Goal: Task Accomplishment & Management: Use online tool/utility

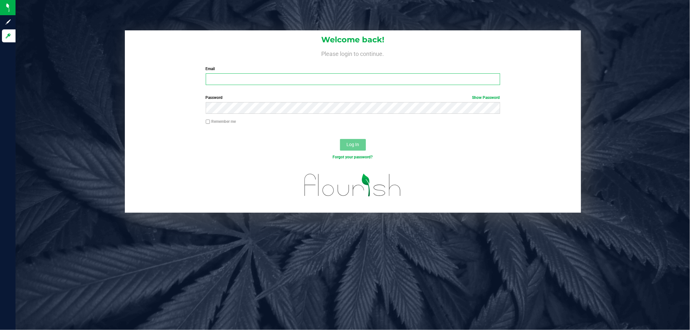
drag, startPoint x: 0, startPoint y: 0, endPoint x: 228, endPoint y: 80, distance: 241.3
click at [228, 80] on input "Email" at bounding box center [353, 79] width 294 height 12
type input "F"
type input "[EMAIL_ADDRESS][DOMAIN_NAME]"
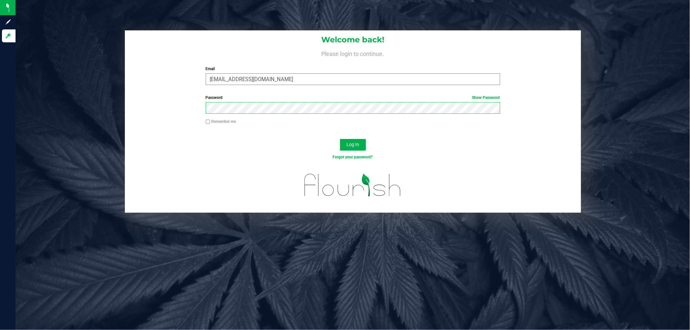
click at [340, 139] on button "Log In" at bounding box center [353, 145] width 26 height 12
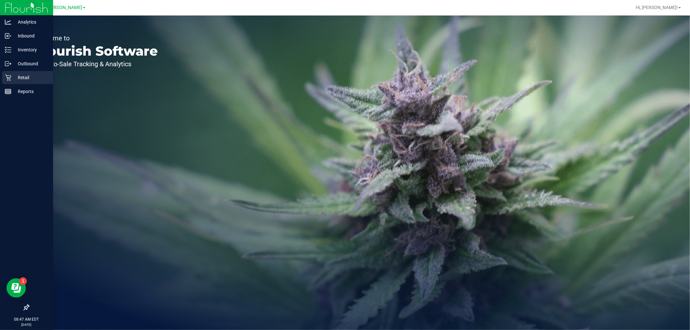
click at [17, 75] on p "Retail" at bounding box center [30, 78] width 39 height 8
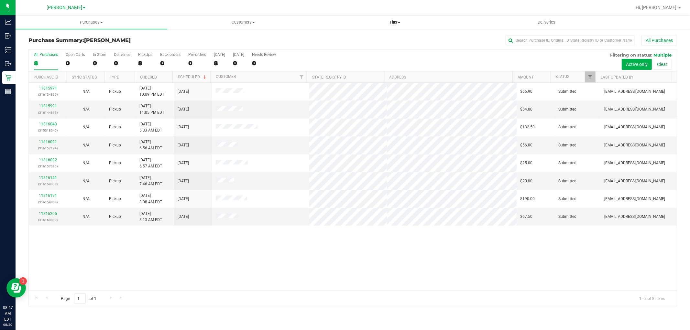
click at [397, 21] on span "Tills" at bounding box center [394, 22] width 151 height 6
click at [358, 38] on span "Manage tills" at bounding box center [341, 38] width 44 height 5
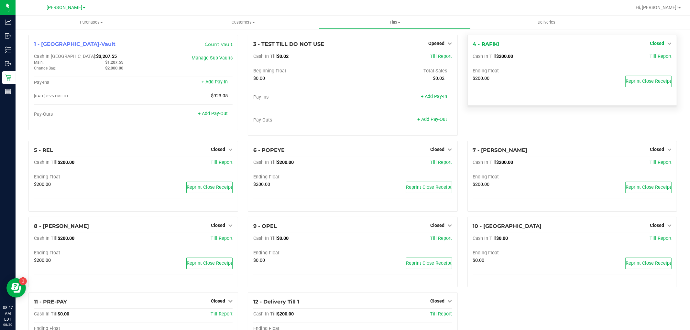
click at [667, 45] on icon at bounding box center [669, 43] width 5 height 5
click at [648, 59] on link "Open Till" at bounding box center [656, 56] width 17 height 5
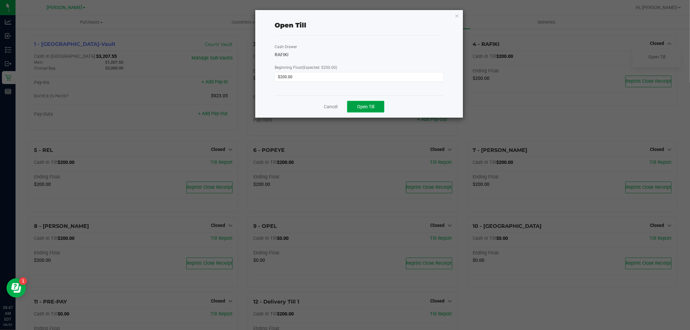
click at [363, 108] on span "Open Till" at bounding box center [365, 106] width 17 height 5
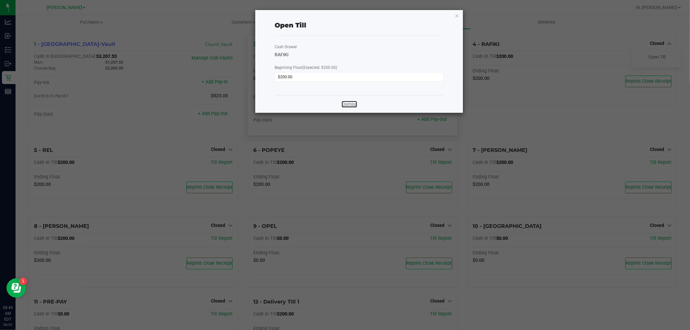
click at [348, 105] on link "Dismiss" at bounding box center [350, 104] width 16 height 7
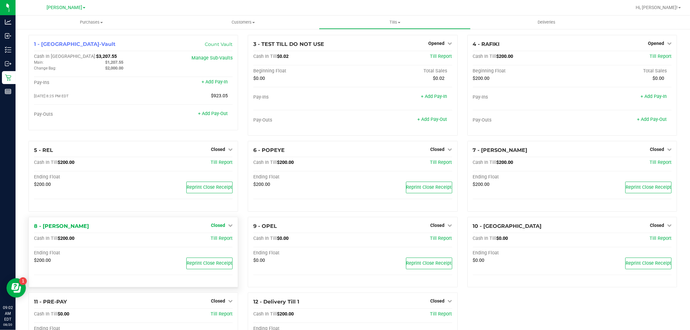
click at [230, 226] on icon at bounding box center [230, 225] width 5 height 5
click at [221, 240] on link "Open Till" at bounding box center [217, 238] width 17 height 5
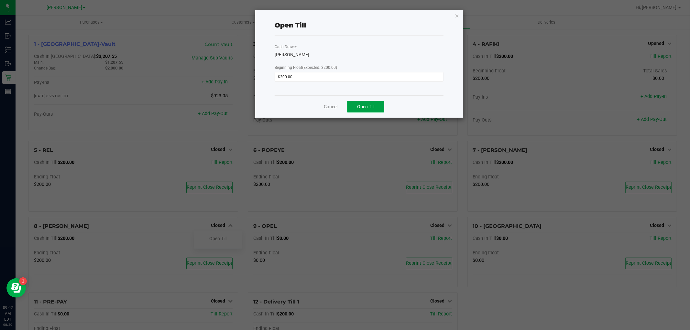
click at [373, 112] on button "Open Till" at bounding box center [365, 107] width 37 height 12
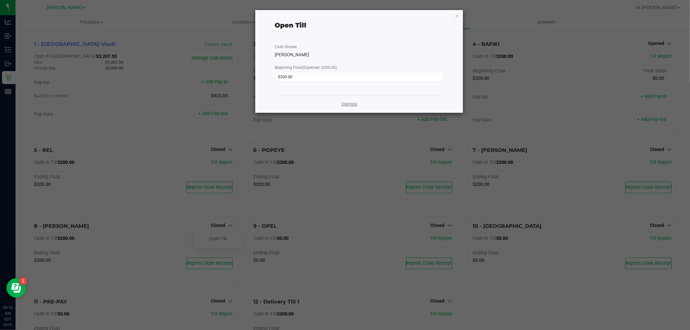
click at [349, 107] on link "Dismiss" at bounding box center [350, 104] width 16 height 7
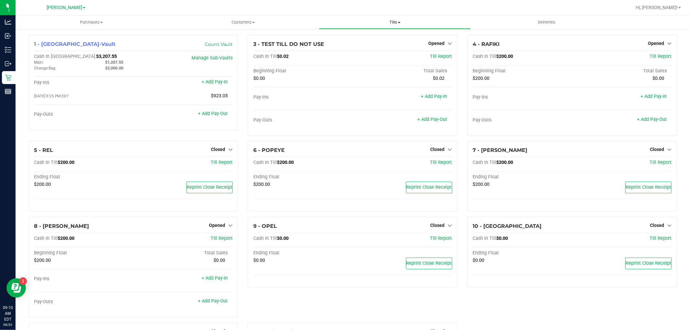
click at [391, 26] on uib-tab-heading "Tills Manage tills Reconcile e-payments" at bounding box center [394, 22] width 151 height 13
click at [347, 38] on span "Manage tills" at bounding box center [341, 38] width 44 height 5
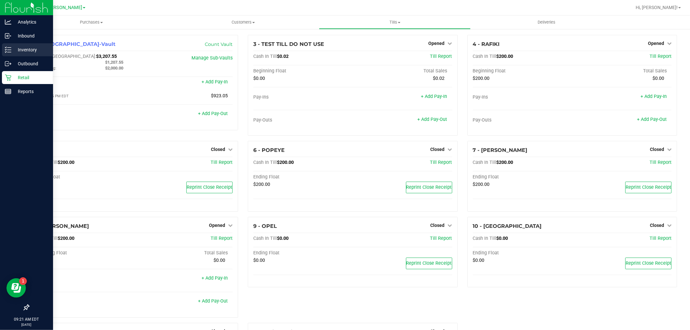
click at [14, 50] on p "Inventory" at bounding box center [30, 50] width 39 height 8
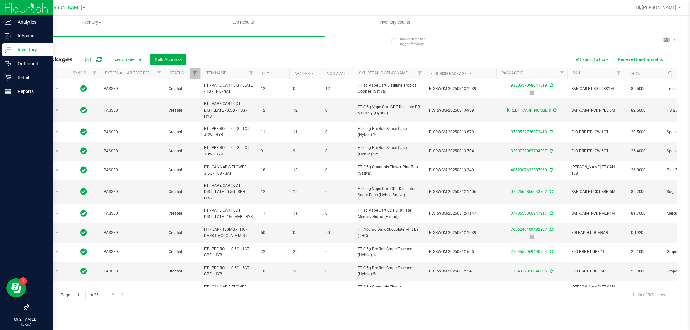
click at [186, 40] on input "text" at bounding box center [176, 41] width 297 height 10
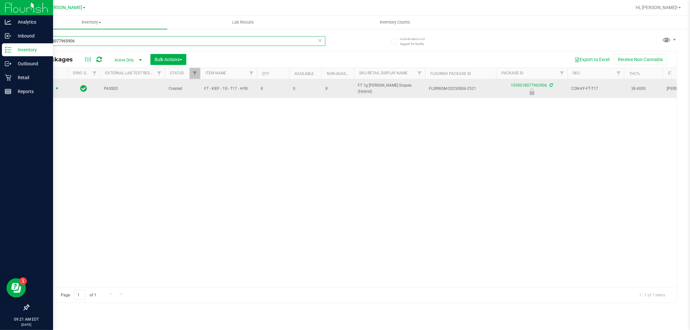
type input "1930018077965906"
click at [56, 86] on span "select" at bounding box center [56, 88] width 5 height 5
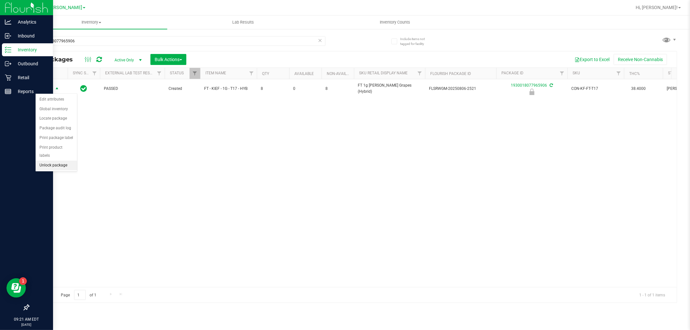
click at [50, 166] on li "Unlock package" at bounding box center [56, 166] width 41 height 10
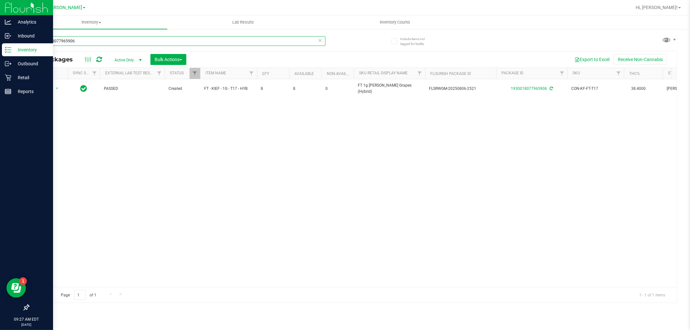
click at [113, 40] on input "1930018077965906" at bounding box center [176, 41] width 297 height 10
type input "3366872470799509"
